Goal: Information Seeking & Learning: Find specific fact

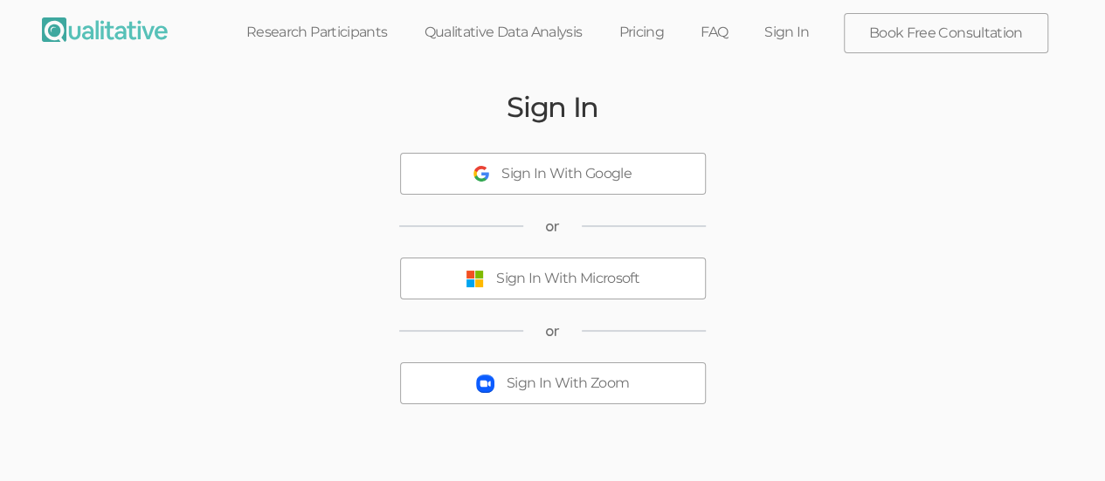
click at [608, 285] on div "Sign In With Microsoft" at bounding box center [567, 279] width 143 height 20
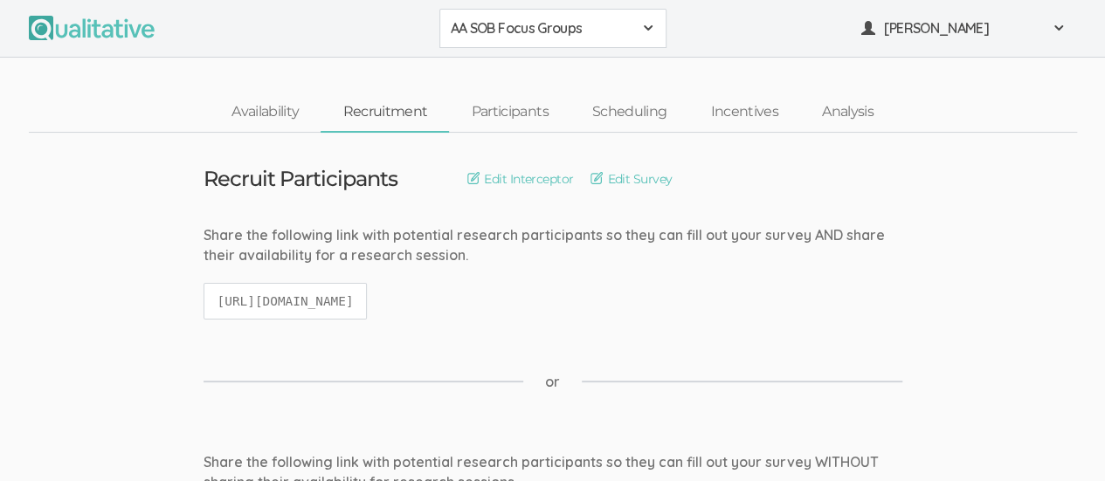
click at [652, 30] on span at bounding box center [648, 28] width 14 height 14
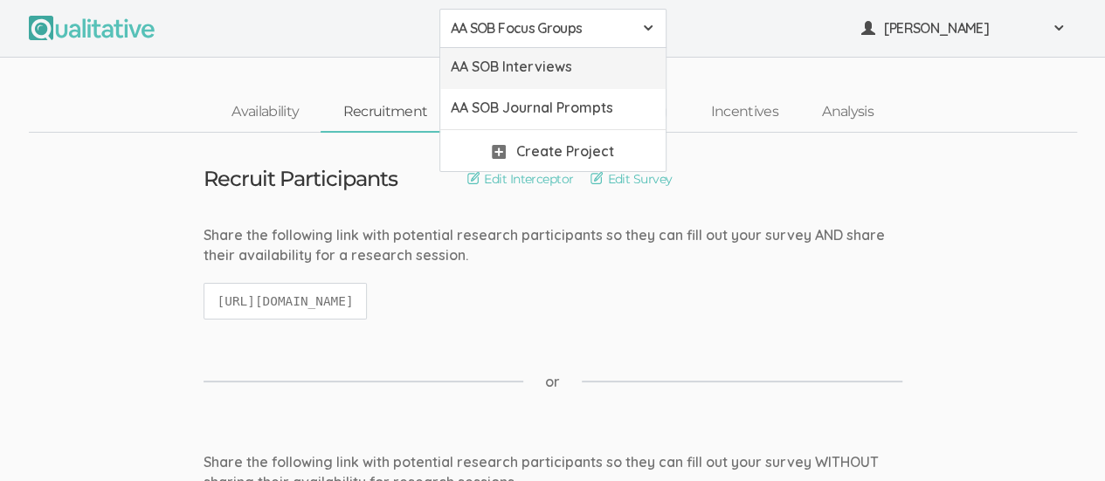
click at [580, 75] on span "AA SOB Interviews" at bounding box center [553, 67] width 204 height 20
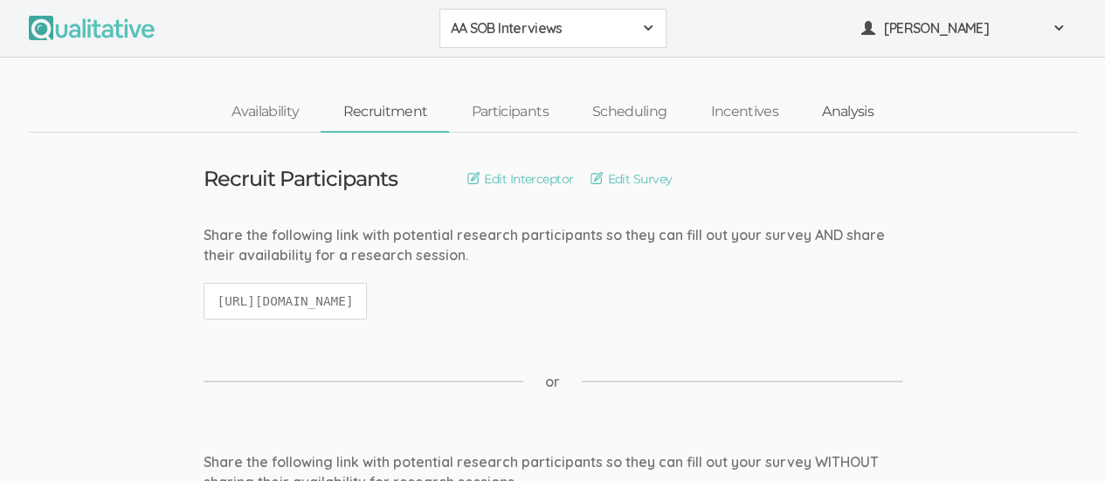
click at [854, 125] on link "Analysis" at bounding box center [847, 112] width 95 height 38
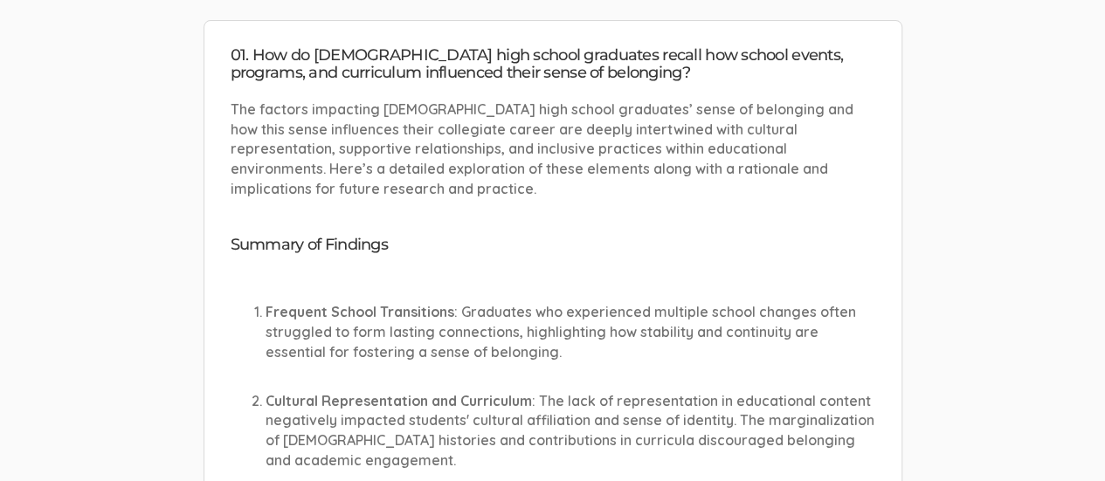
scroll to position [169, 0]
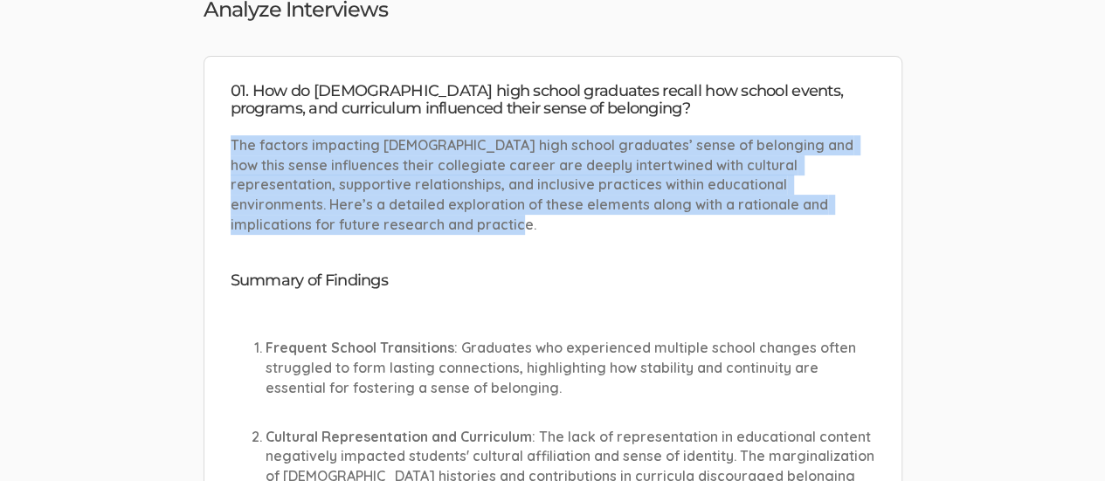
drag, startPoint x: 231, startPoint y: 144, endPoint x: 414, endPoint y: 223, distance: 199.5
click at [414, 223] on p "The factors impacting [DEMOGRAPHIC_DATA] high school graduates’ sense of belong…" at bounding box center [553, 185] width 645 height 100
drag, startPoint x: 359, startPoint y: 177, endPoint x: 336, endPoint y: 143, distance: 40.9
click at [336, 143] on p "The factors impacting [DEMOGRAPHIC_DATA] high school graduates’ sense of belong…" at bounding box center [553, 185] width 645 height 100
click at [250, 149] on p "The factors impacting [DEMOGRAPHIC_DATA] high school graduates’ sense of belong…" at bounding box center [553, 185] width 645 height 100
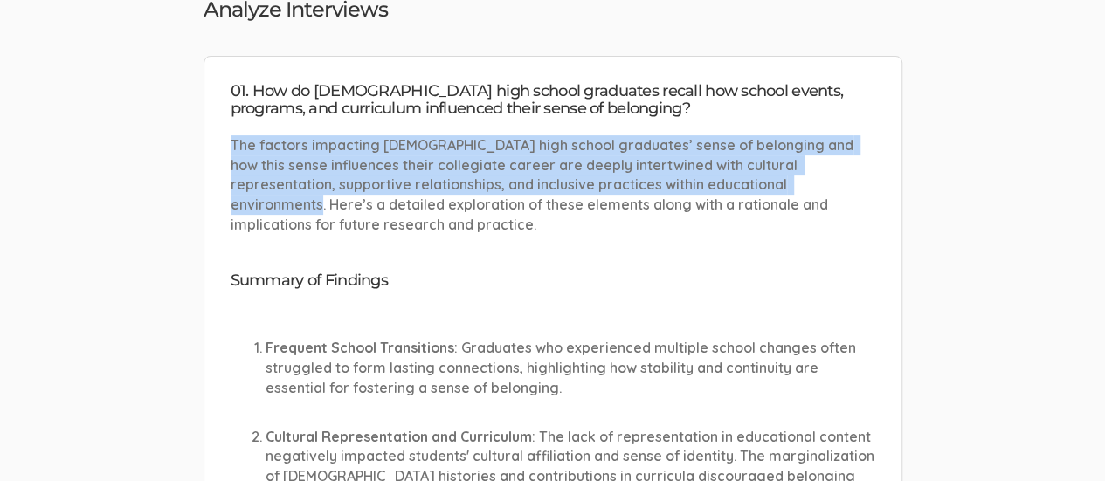
drag, startPoint x: 231, startPoint y: 138, endPoint x: 772, endPoint y: 183, distance: 543.4
click at [772, 183] on p "The factors impacting [DEMOGRAPHIC_DATA] high school graduates’ sense of belong…" at bounding box center [553, 185] width 645 height 100
copy p "The factors impacting [DEMOGRAPHIC_DATA] high school graduates’ sense of belong…"
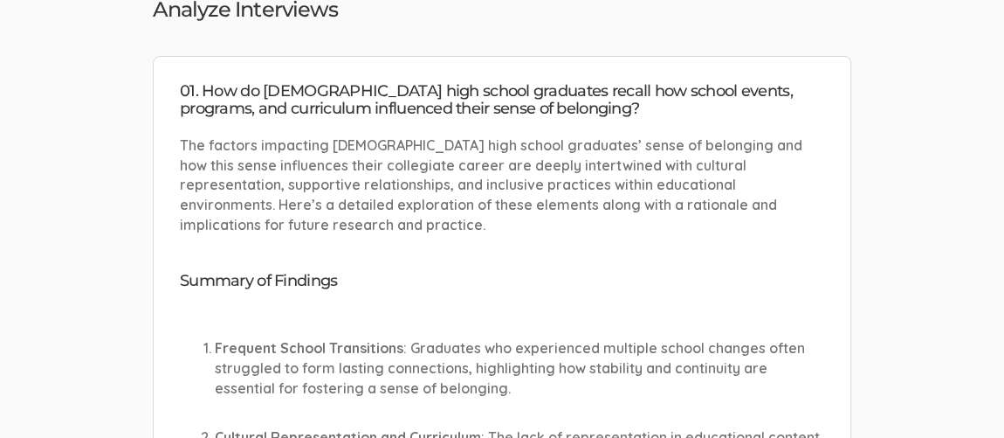
drag, startPoint x: 763, startPoint y: 27, endPoint x: 47, endPoint y: 109, distance: 720.9
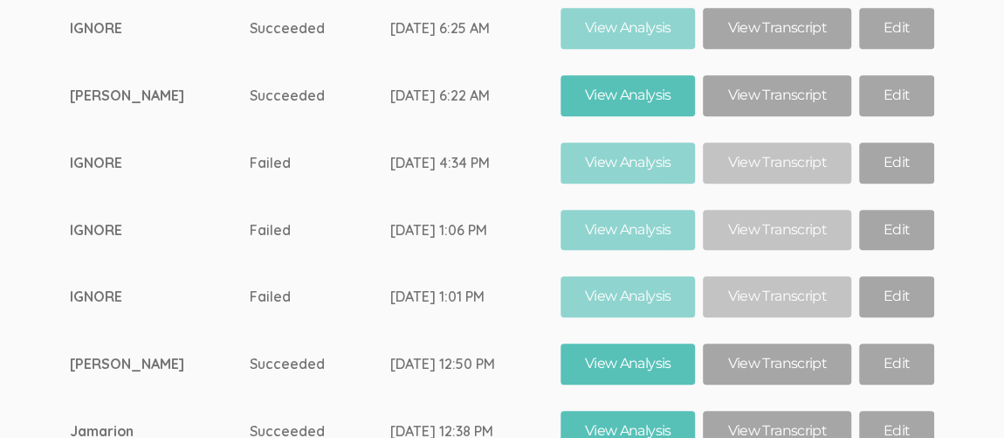
scroll to position [10658, 0]
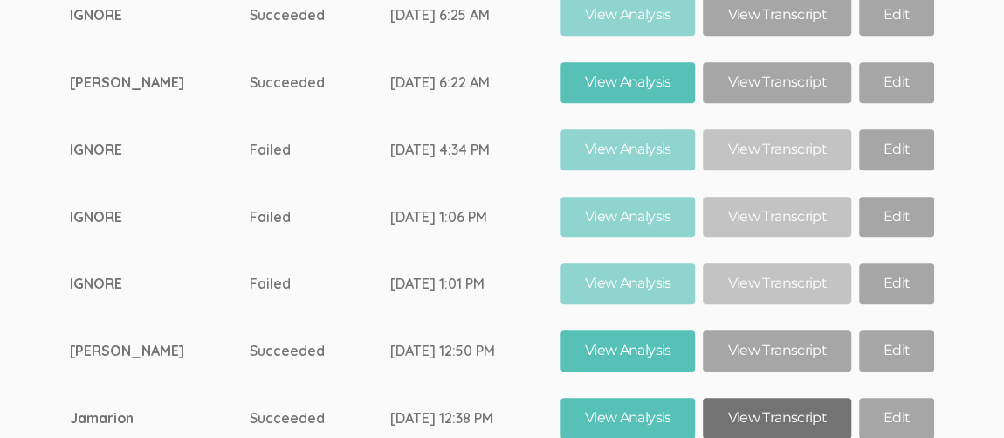
click at [777, 397] on link "View Transcript" at bounding box center [777, 417] width 148 height 41
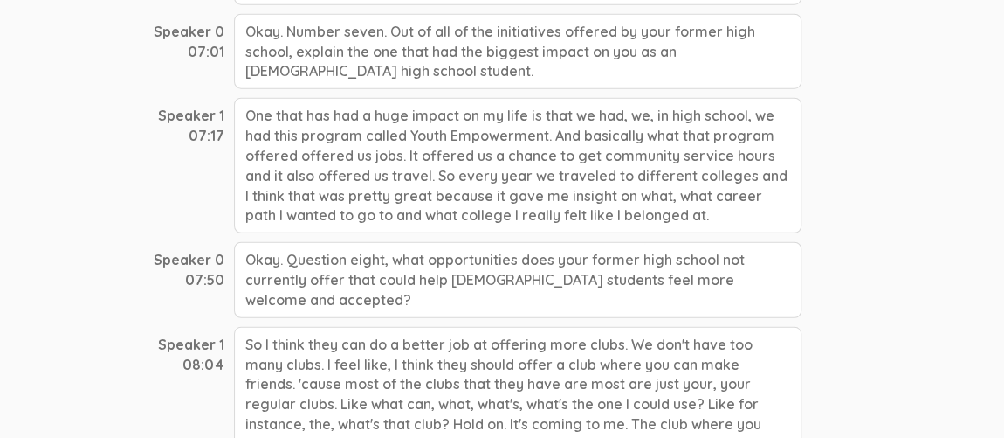
scroll to position [2284, 0]
drag, startPoint x: 656, startPoint y: 50, endPoint x: 675, endPoint y: 155, distance: 106.6
click at [675, 155] on div "One that has had a huge impact on my life is that we had, we, in high school, w…" at bounding box center [518, 164] width 568 height 135
copy div "in high school, we had this program called Youth Empowerment. And basically wha…"
